Goal: Task Accomplishment & Management: Use online tool/utility

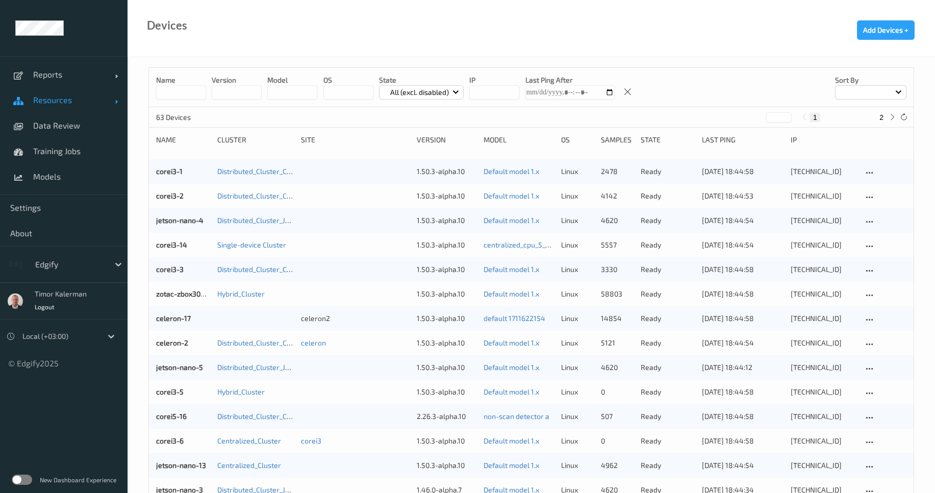
click at [75, 101] on span "Resources" at bounding box center [74, 100] width 82 height 10
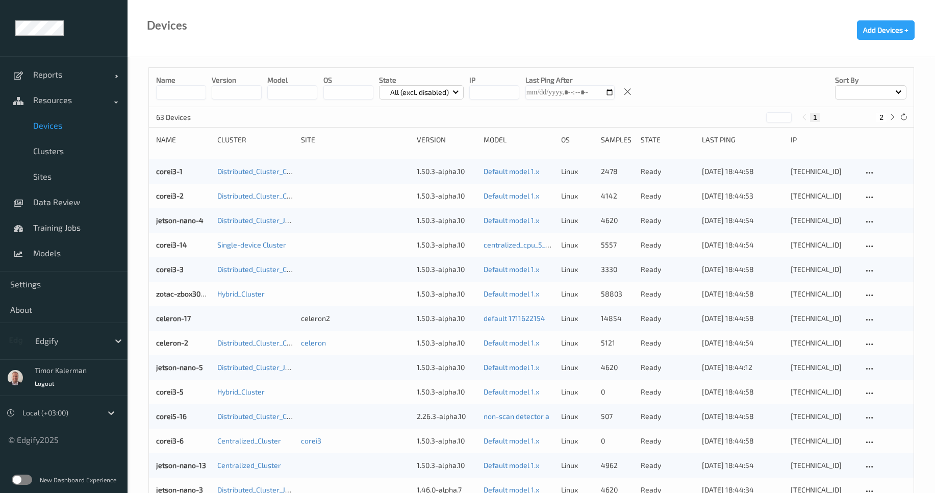
click at [184, 90] on input at bounding box center [181, 92] width 50 height 14
type input "********"
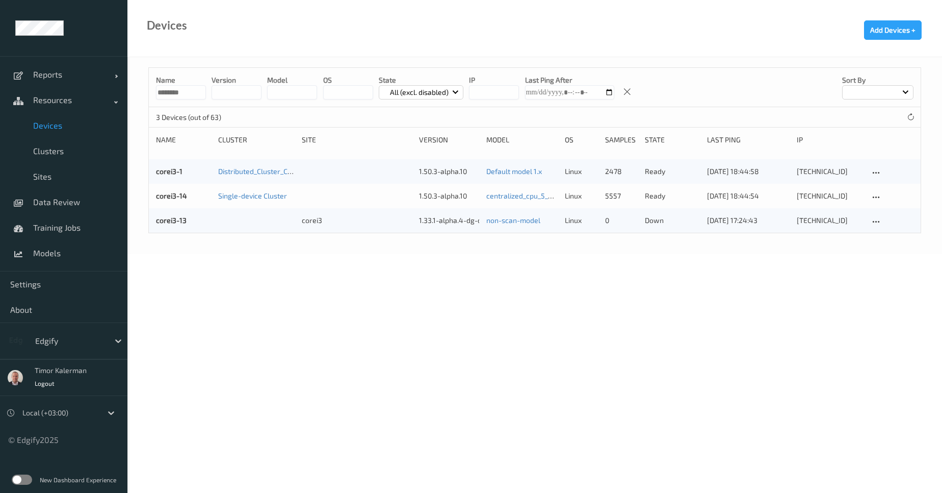
click at [175, 177] on div "corei3-1 Distributed_Cluster_Corei3 1.50.3-alpha.10 Default model 1.x linux 247…" at bounding box center [535, 171] width 772 height 24
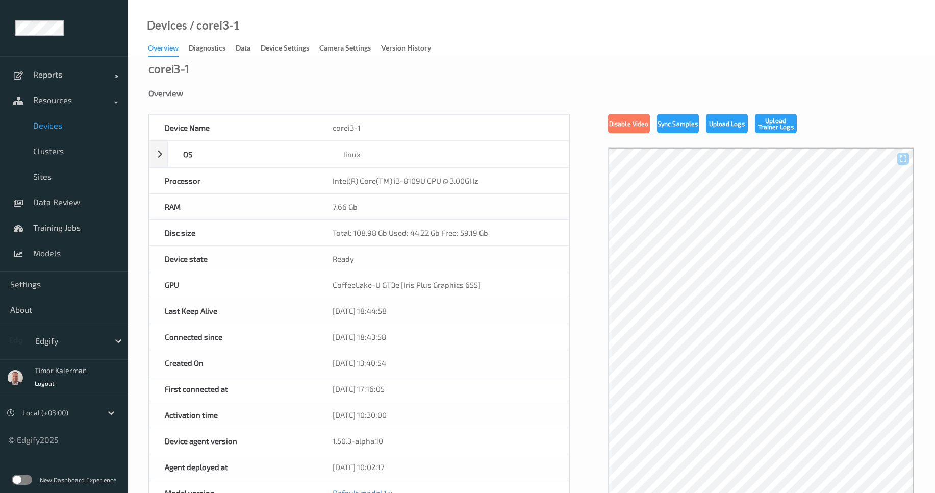
scroll to position [184, 0]
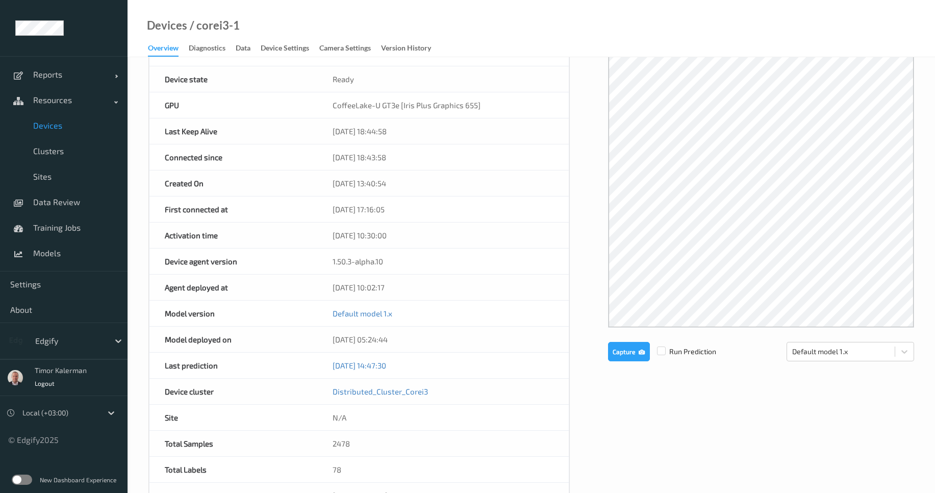
click at [691, 271] on div at bounding box center [761, 148] width 306 height 360
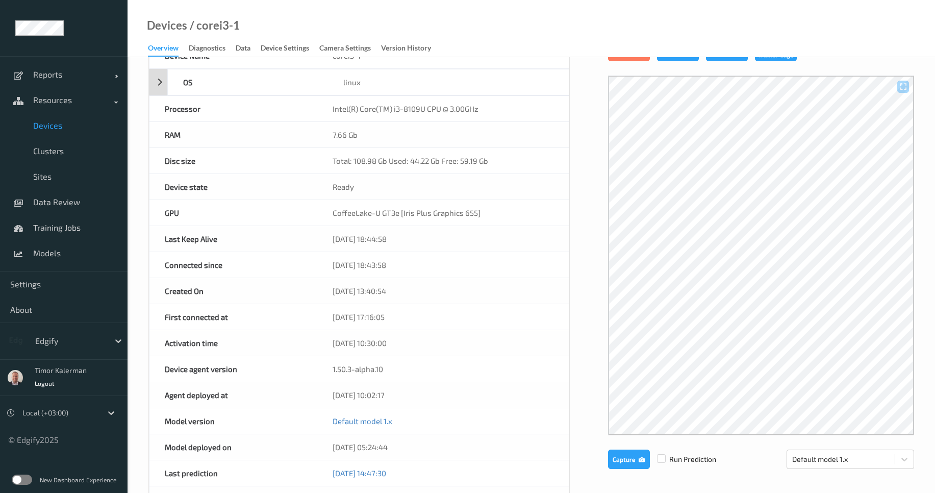
scroll to position [0, 0]
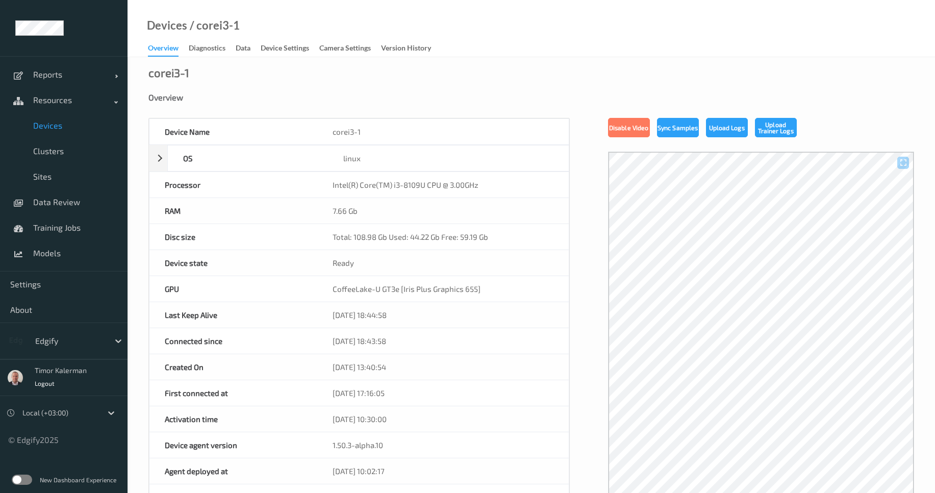
click at [252, 52] on link "Data" at bounding box center [248, 48] width 25 height 14
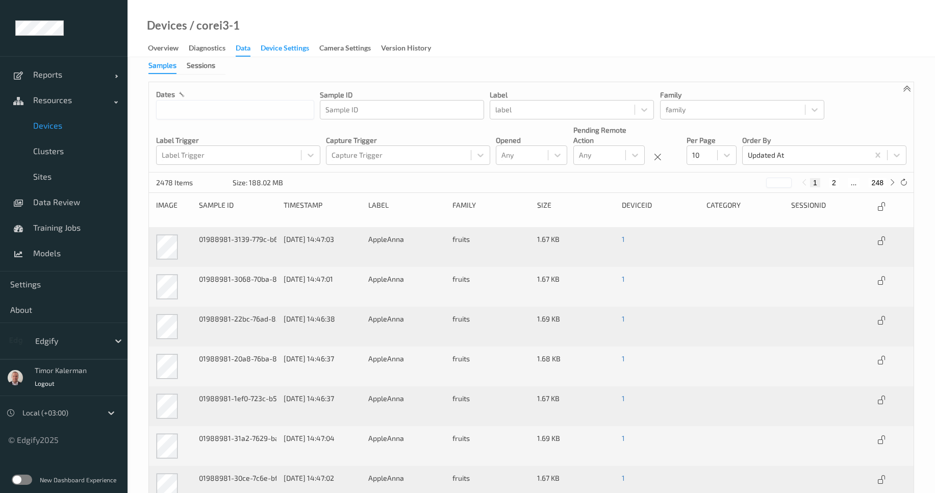
click at [298, 47] on div "Device Settings" at bounding box center [285, 49] width 48 height 13
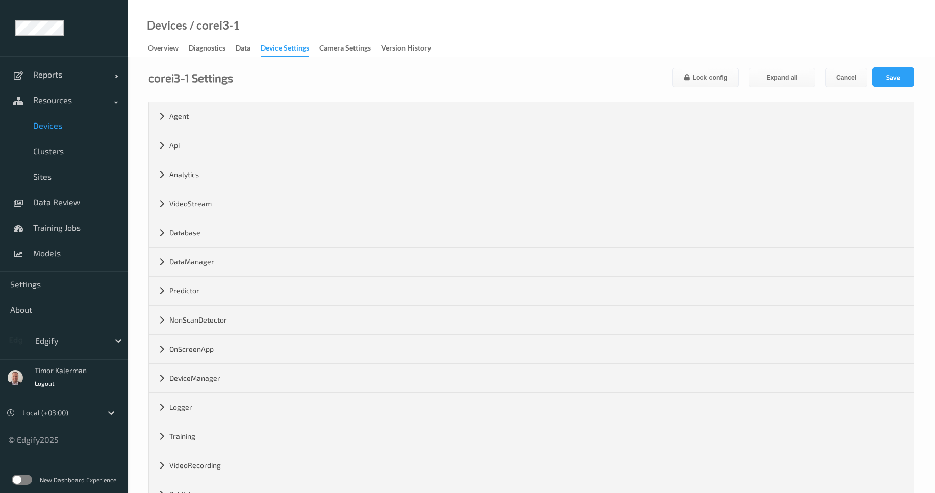
click at [170, 56] on div "Overview Diagnostics Data Device Settings Camera Settings Version History" at bounding box center [294, 48] width 293 height 15
click at [169, 49] on div "Overview" at bounding box center [163, 49] width 31 height 13
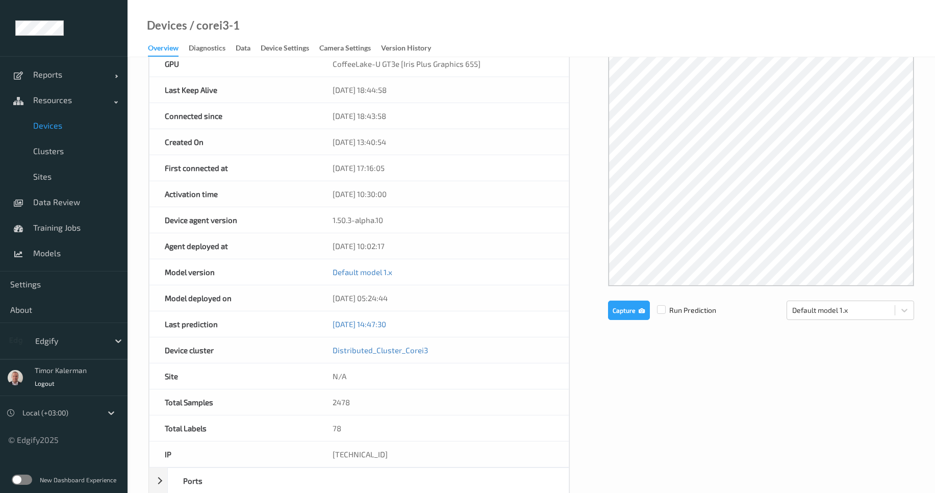
scroll to position [368, 0]
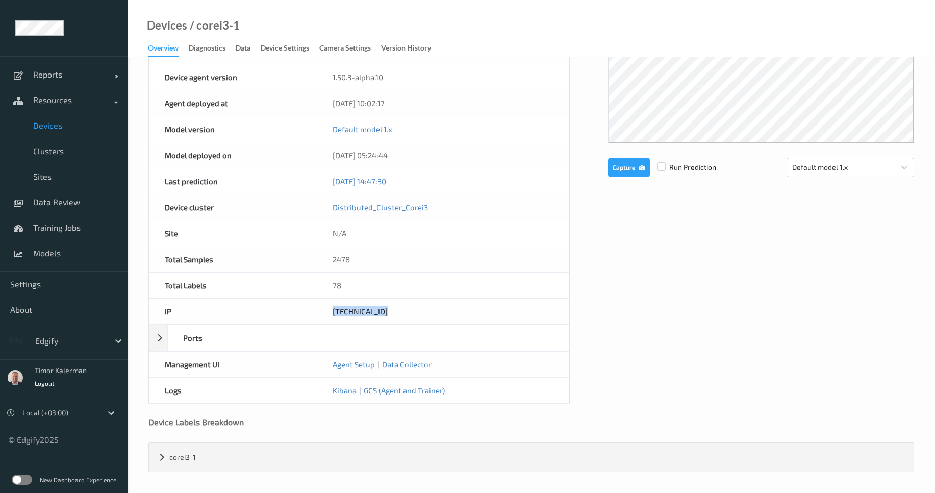
drag, startPoint x: 389, startPoint y: 313, endPoint x: 324, endPoint y: 307, distance: 65.6
click at [324, 307] on div "[TECHNICAL_ID]" at bounding box center [442, 311] width 251 height 26
copy div "[TECHNICAL_ID]"
